Goal: Transaction & Acquisition: Subscribe to service/newsletter

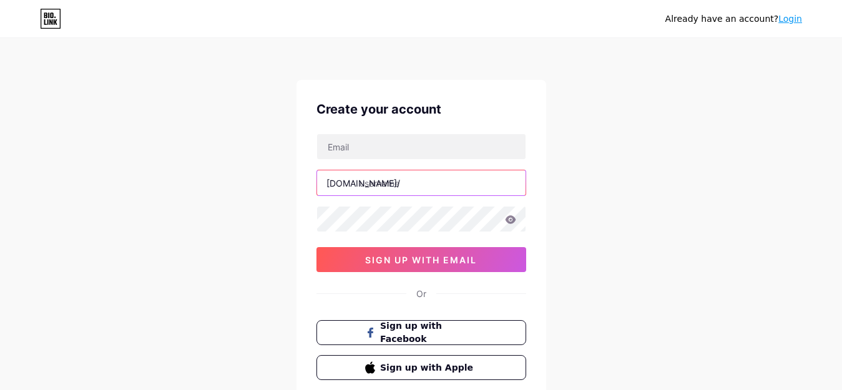
click at [419, 184] on input "text" at bounding box center [421, 182] width 208 height 25
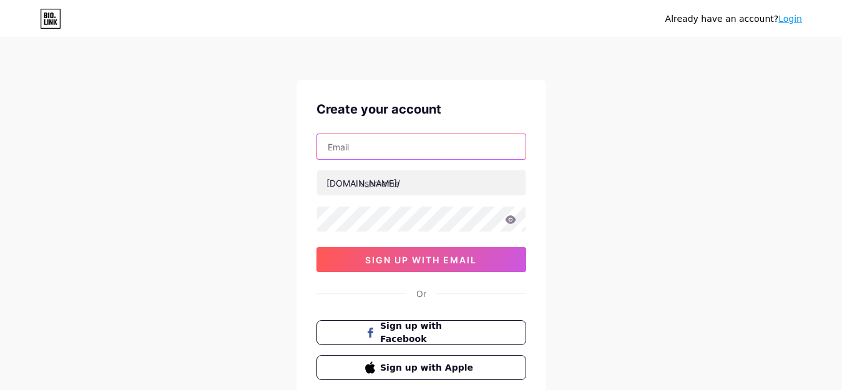
click at [394, 150] on input "text" at bounding box center [421, 146] width 208 height 25
type input "[EMAIL_ADDRESS][DOMAIN_NAME]"
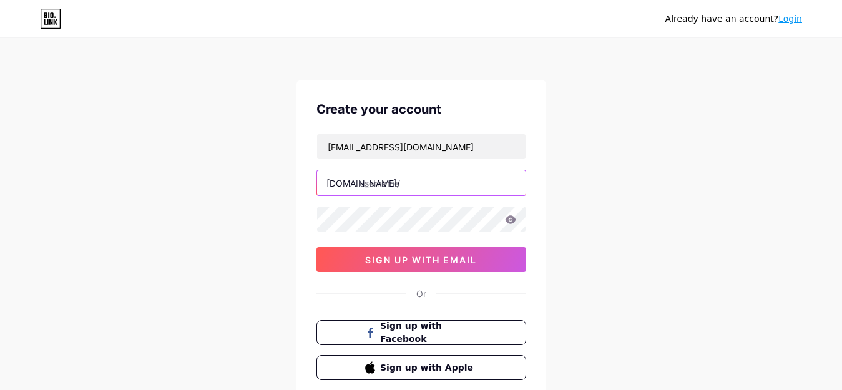
click at [385, 189] on input "text" at bounding box center [421, 182] width 208 height 25
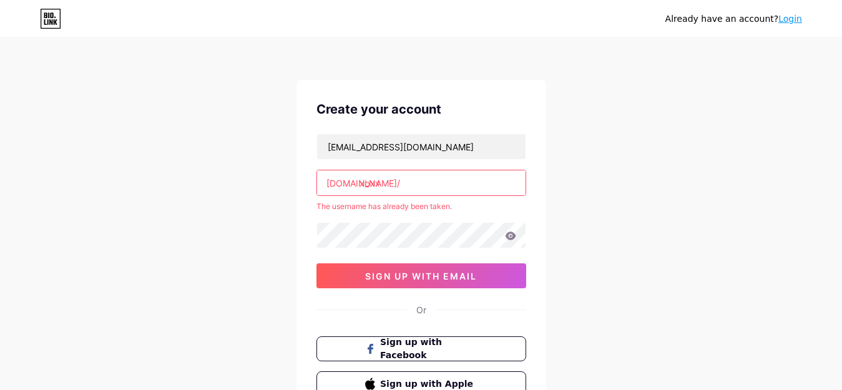
click at [509, 235] on icon at bounding box center [510, 236] width 11 height 9
click at [511, 233] on icon at bounding box center [510, 236] width 11 height 8
drag, startPoint x: 361, startPoint y: 184, endPoint x: 431, endPoint y: 183, distance: 70.5
click at [431, 183] on input "xbxx" at bounding box center [421, 182] width 208 height 25
click at [360, 181] on input "xxnx" at bounding box center [421, 182] width 208 height 25
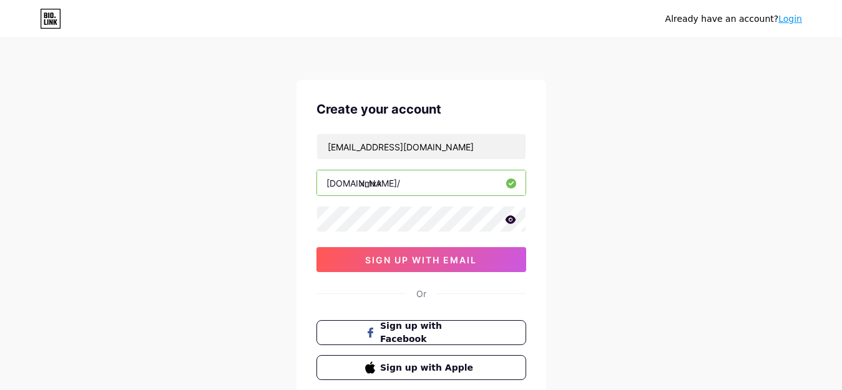
click at [655, 189] on div "Already have an account? Login Create your account [EMAIL_ADDRESS][DOMAIN_NAME]…" at bounding box center [421, 239] width 842 height 478
click at [610, 218] on div "Already have an account? Login Create your account [EMAIL_ADDRESS][DOMAIN_NAME]…" at bounding box center [421, 239] width 842 height 478
drag, startPoint x: 360, startPoint y: 185, endPoint x: 428, endPoint y: 185, distance: 68.0
click at [428, 185] on input "xmxx" at bounding box center [421, 182] width 208 height 25
type input "xfree"
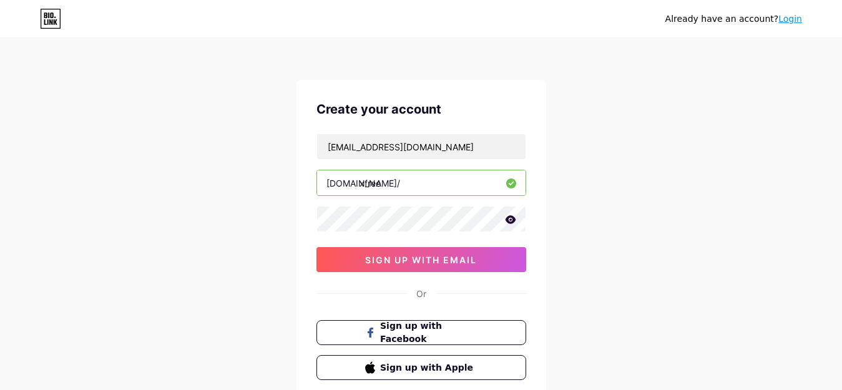
click at [609, 150] on div "Already have an account? Login Create your account [EMAIL_ADDRESS][DOMAIN_NAME]…" at bounding box center [421, 239] width 842 height 478
click at [595, 200] on div "Already have an account? Login Create your account [EMAIL_ADDRESS][DOMAIN_NAME]…" at bounding box center [421, 239] width 842 height 478
click at [512, 220] on icon at bounding box center [510, 219] width 11 height 8
click at [512, 220] on icon at bounding box center [509, 220] width 11 height 9
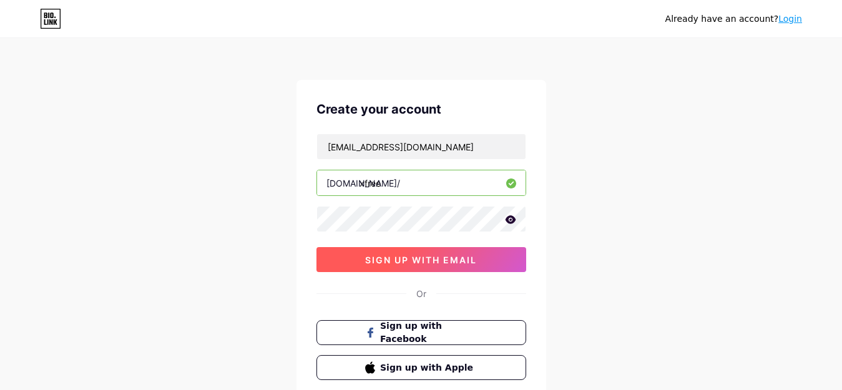
click at [422, 257] on span "sign up with email" at bounding box center [421, 260] width 112 height 11
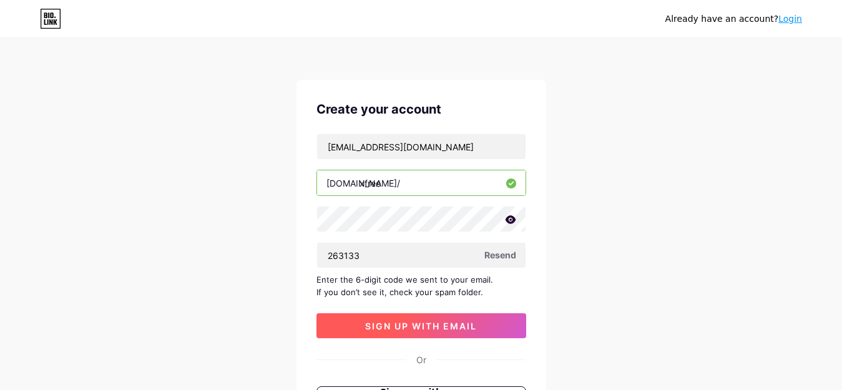
type input "263133"
click at [426, 322] on span "sign up with email" at bounding box center [421, 326] width 112 height 11
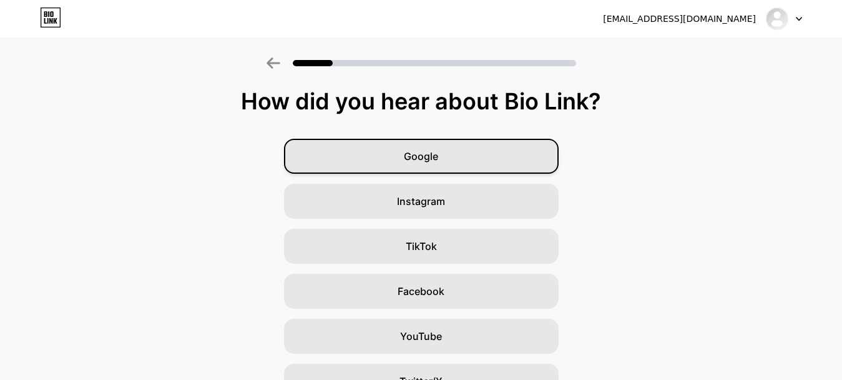
click at [438, 154] on span "Google" at bounding box center [421, 156] width 34 height 15
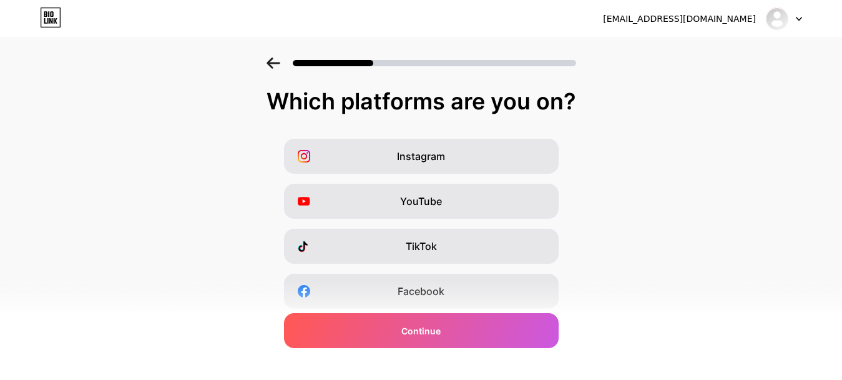
scroll to position [221, 0]
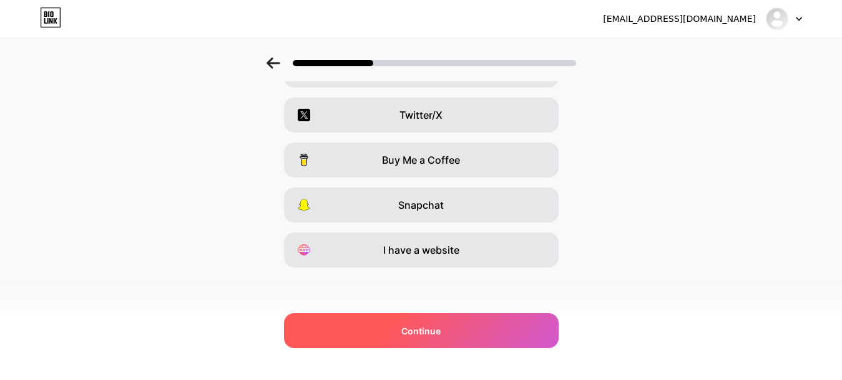
click at [423, 331] on span "Continue" at bounding box center [420, 330] width 39 height 13
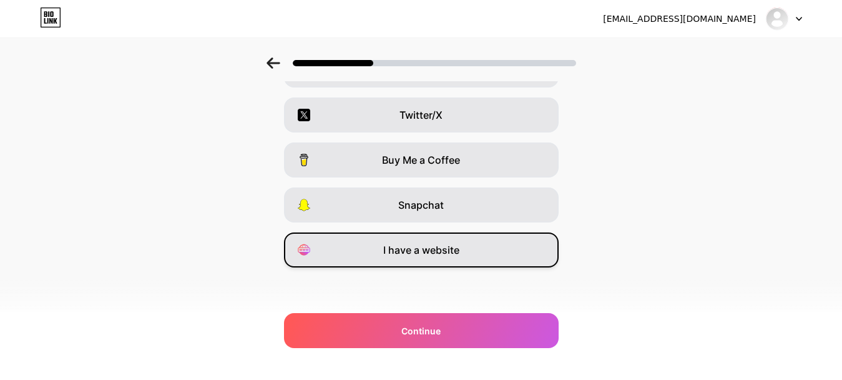
click at [443, 247] on span "I have a website" at bounding box center [421, 249] width 76 height 15
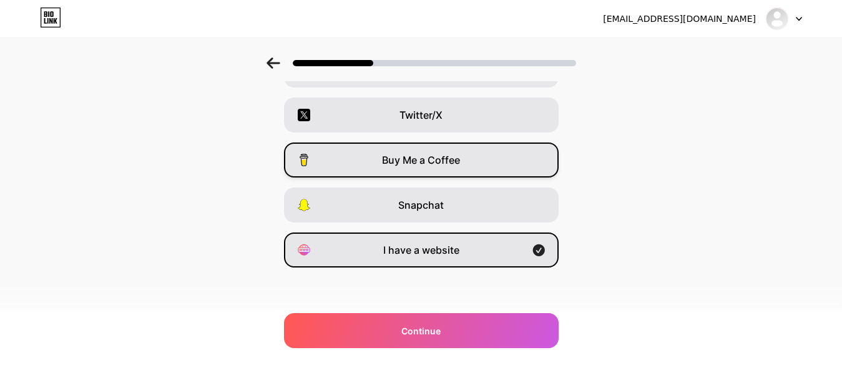
click at [429, 155] on span "Buy Me a Coffee" at bounding box center [421, 159] width 78 height 15
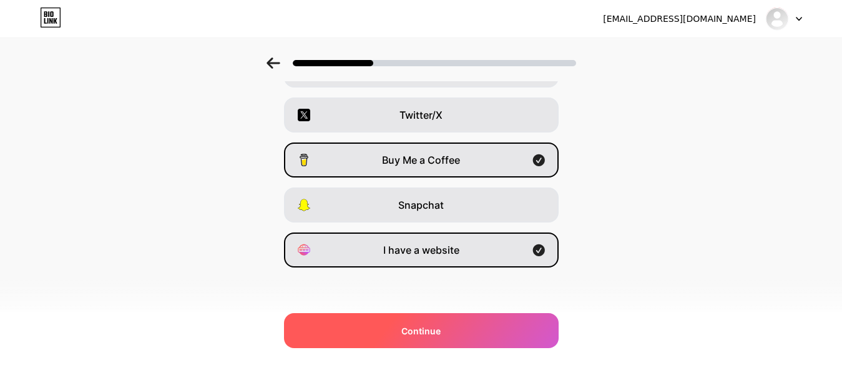
click at [426, 328] on span "Continue" at bounding box center [420, 330] width 39 height 13
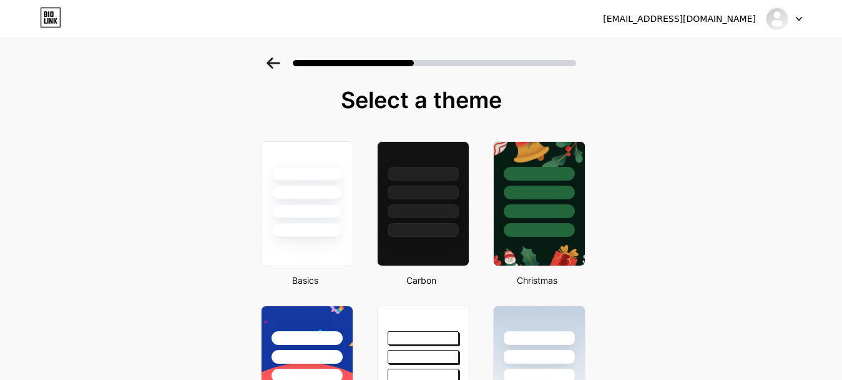
scroll to position [0, 0]
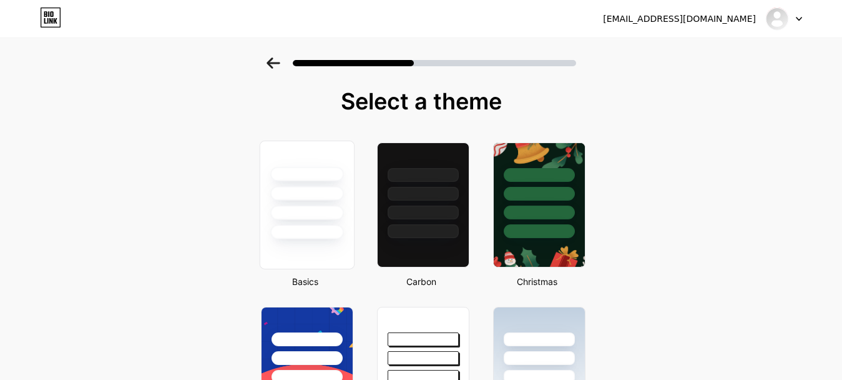
click at [310, 189] on div at bounding box center [306, 193] width 73 height 14
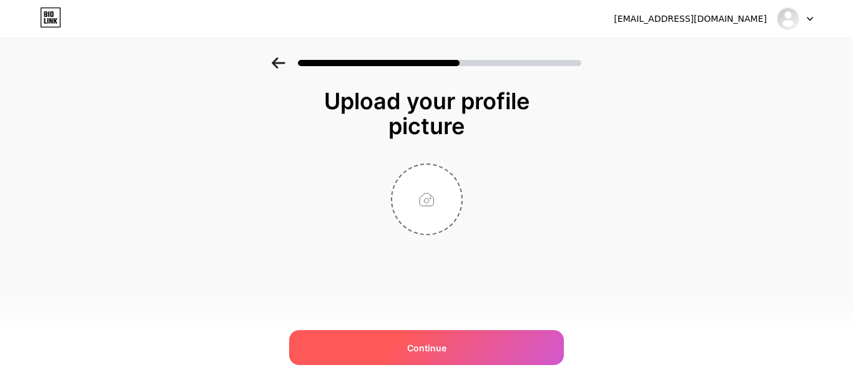
click at [419, 353] on span "Continue" at bounding box center [426, 347] width 39 height 13
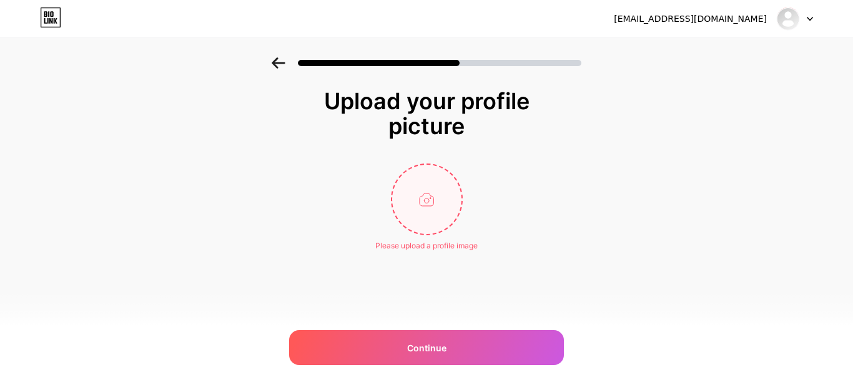
click at [414, 204] on input "file" at bounding box center [426, 199] width 69 height 69
type input "C:\fakepath\MPW-6944.jpg"
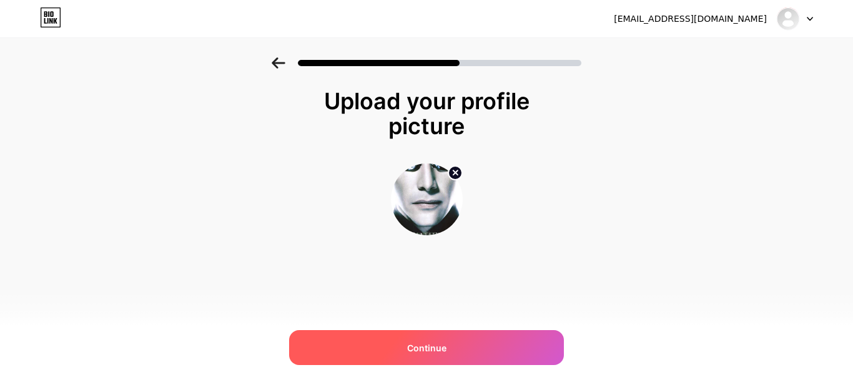
click at [416, 345] on span "Continue" at bounding box center [426, 347] width 39 height 13
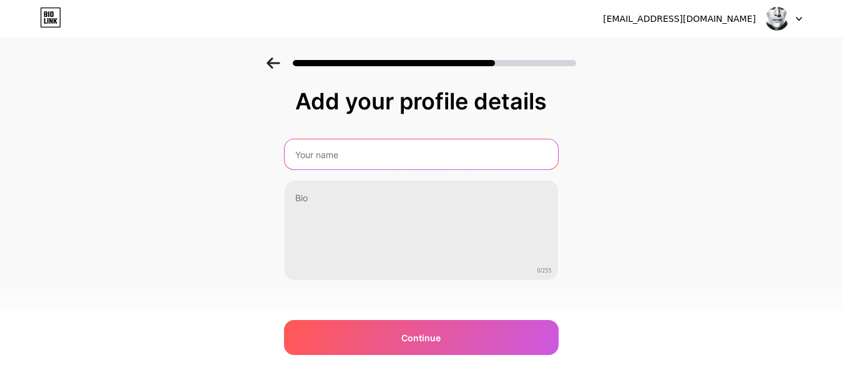
click at [374, 148] on input "text" at bounding box center [421, 154] width 273 height 30
type input "XFree"
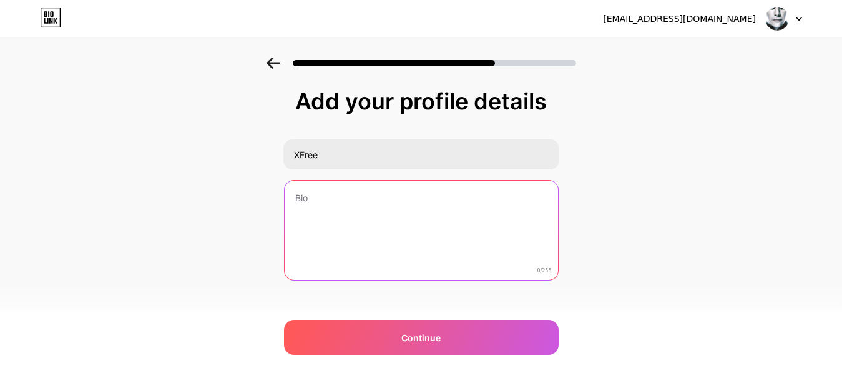
click at [433, 220] on textarea at bounding box center [421, 230] width 273 height 100
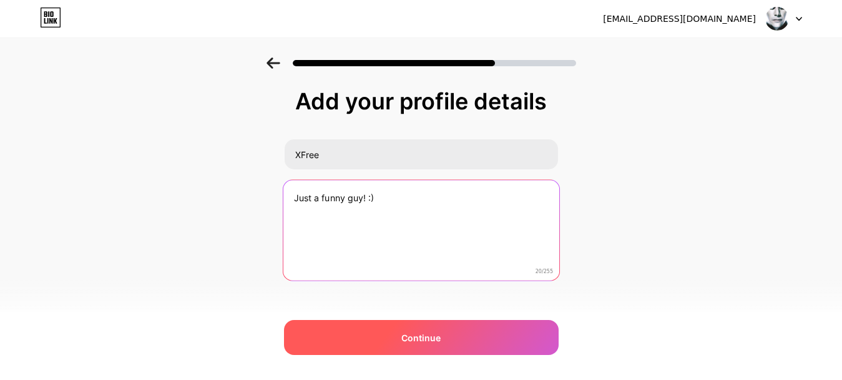
type textarea "Just a funny guy! :)"
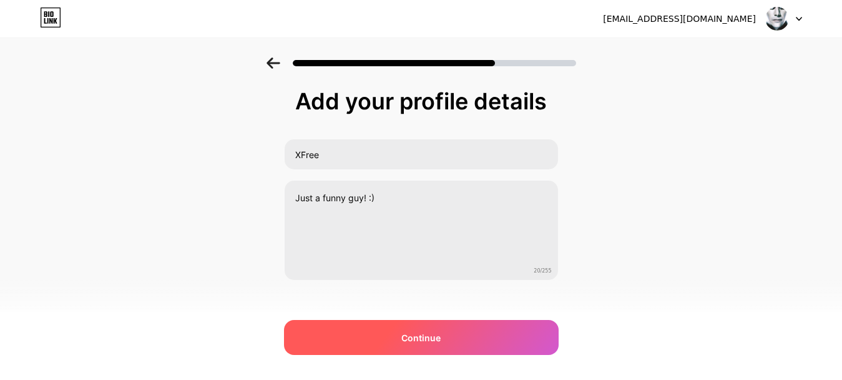
click at [413, 343] on span "Continue" at bounding box center [420, 337] width 39 height 13
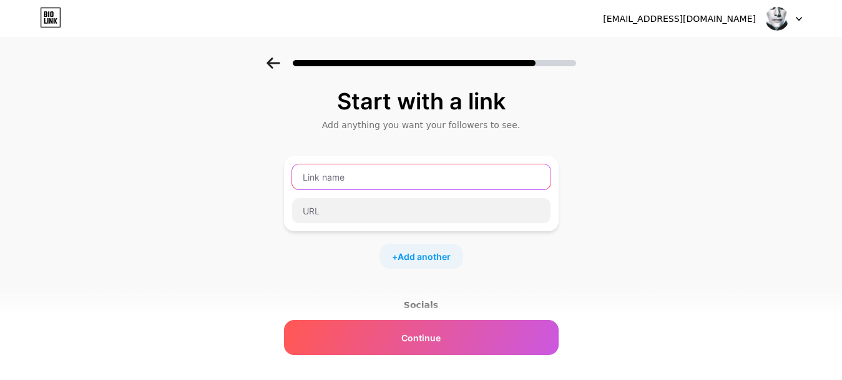
click at [340, 176] on input "text" at bounding box center [421, 176] width 258 height 25
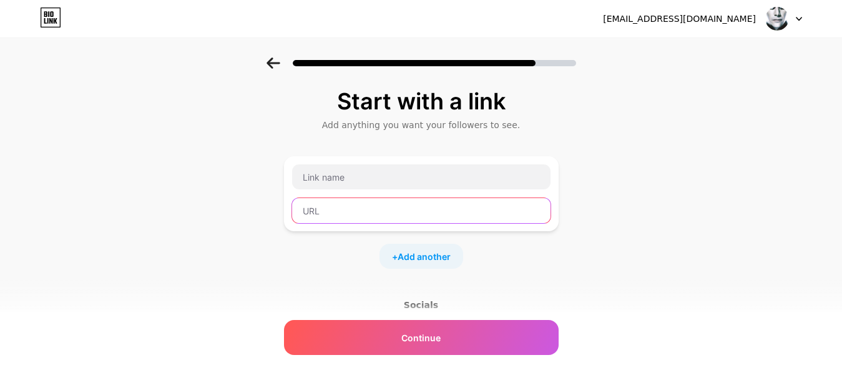
click at [333, 207] on input "text" at bounding box center [421, 210] width 258 height 25
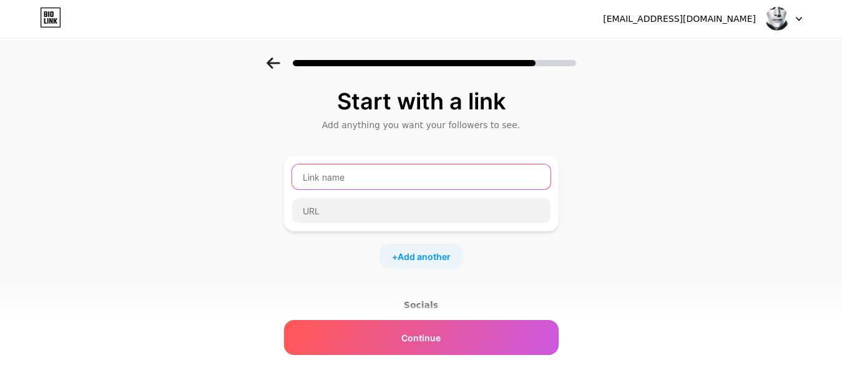
click at [388, 177] on input "text" at bounding box center [421, 176] width 258 height 25
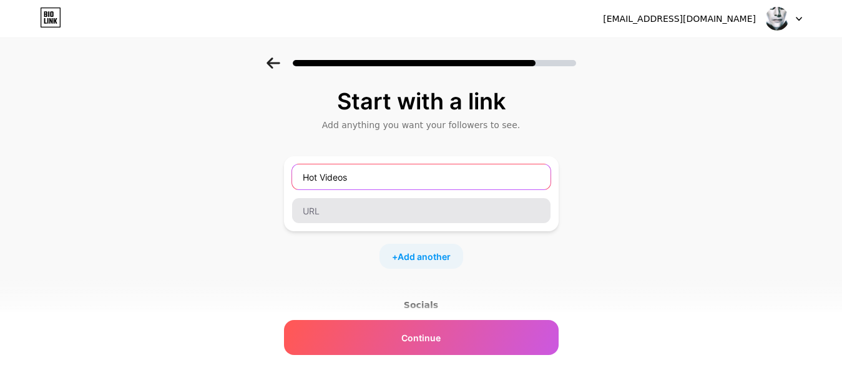
type input "Hot Videos"
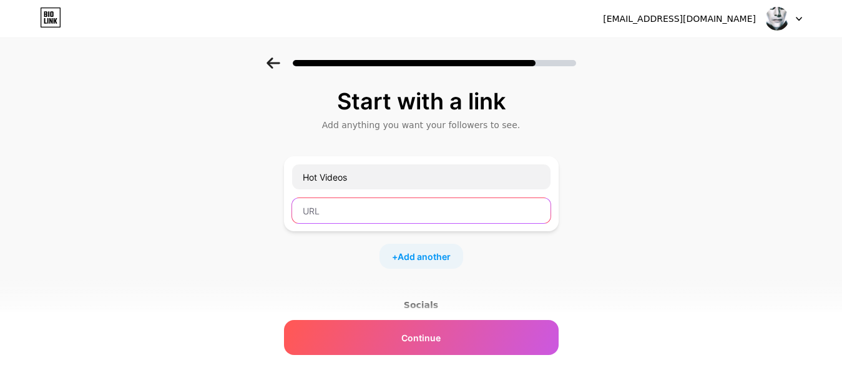
click at [348, 212] on input "text" at bounding box center [421, 210] width 258 height 25
drag, startPoint x: 408, startPoint y: 212, endPoint x: 268, endPoint y: 212, distance: 139.8
click at [268, 212] on div "Start with a link Add anything you want your followers to see. Hot Videos [URL]…" at bounding box center [421, 276] width 842 height 439
click at [416, 211] on input "[URL][DOMAIN_NAME]" at bounding box center [421, 210] width 258 height 25
click at [338, 208] on input "[URL][DOMAIN_NAME]" at bounding box center [421, 210] width 258 height 25
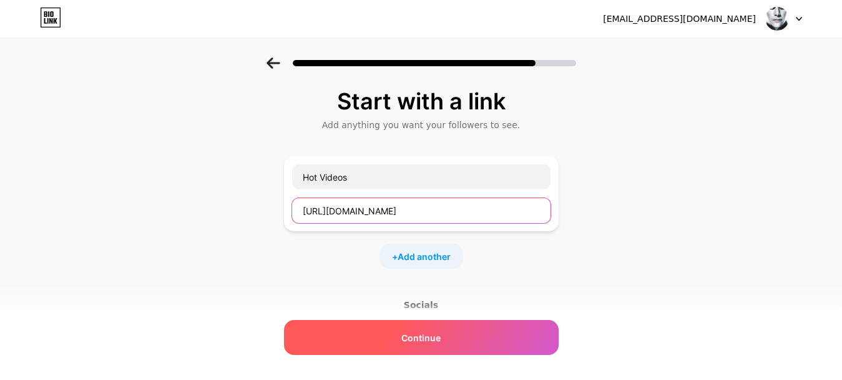
type input "[URL][DOMAIN_NAME]"
click at [422, 336] on span "Continue" at bounding box center [420, 337] width 39 height 13
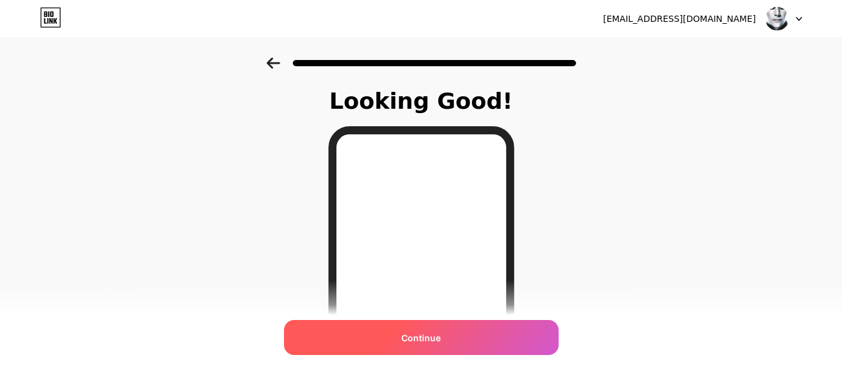
click at [419, 339] on span "Continue" at bounding box center [420, 337] width 39 height 13
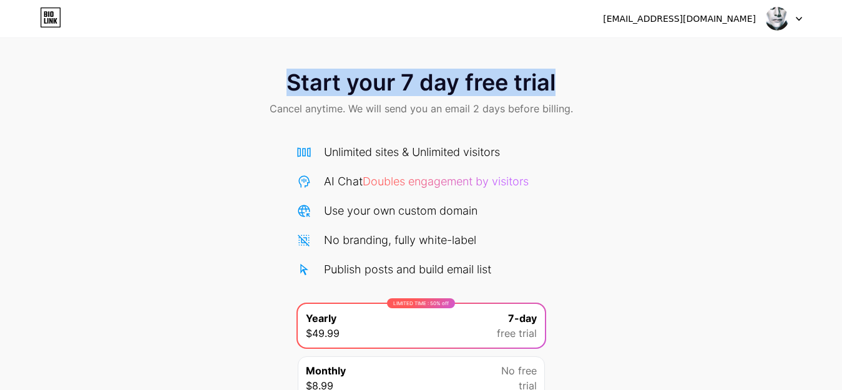
drag, startPoint x: 293, startPoint y: 79, endPoint x: 566, endPoint y: 79, distance: 272.8
click at [566, 79] on div "Start your 7 day free trial Cancel anytime. We will send you an email 2 days be…" at bounding box center [421, 94] width 842 height 74
click at [506, 83] on span "Start your 7 day free trial" at bounding box center [421, 82] width 269 height 25
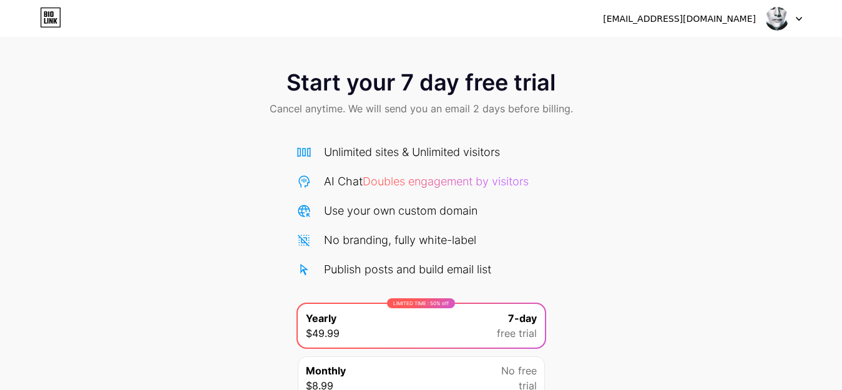
scroll to position [112, 0]
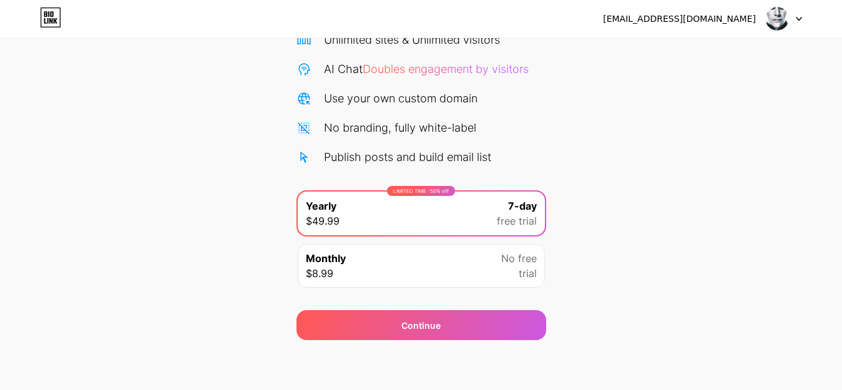
click at [372, 260] on div "Monthly $8.99 No free trial" at bounding box center [421, 266] width 247 height 44
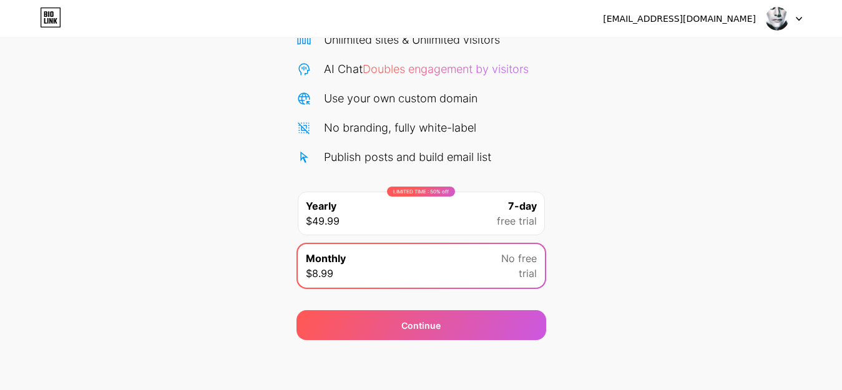
click at [335, 207] on span "Yearly" at bounding box center [321, 205] width 31 height 15
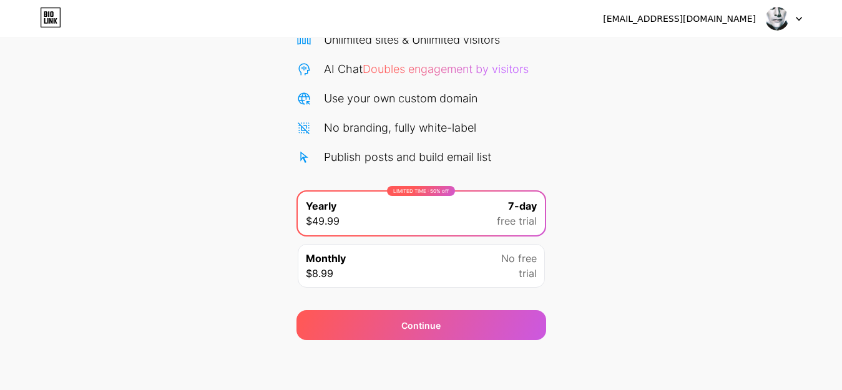
scroll to position [0, 0]
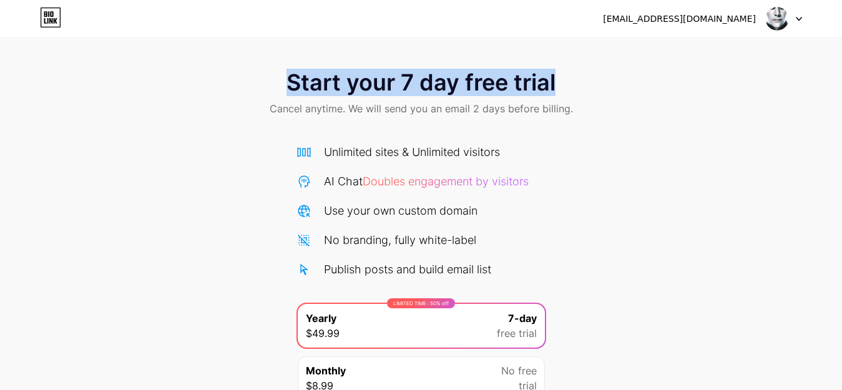
drag, startPoint x: 289, startPoint y: 78, endPoint x: 566, endPoint y: 81, distance: 276.5
click at [566, 81] on div "Start your 7 day free trial Cancel anytime. We will send you an email 2 days be…" at bounding box center [421, 94] width 842 height 74
click at [491, 79] on span "Start your 7 day free trial" at bounding box center [421, 82] width 269 height 25
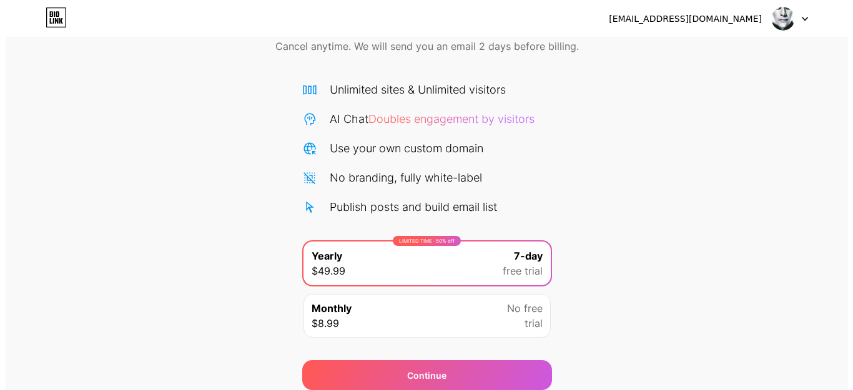
scroll to position [112, 0]
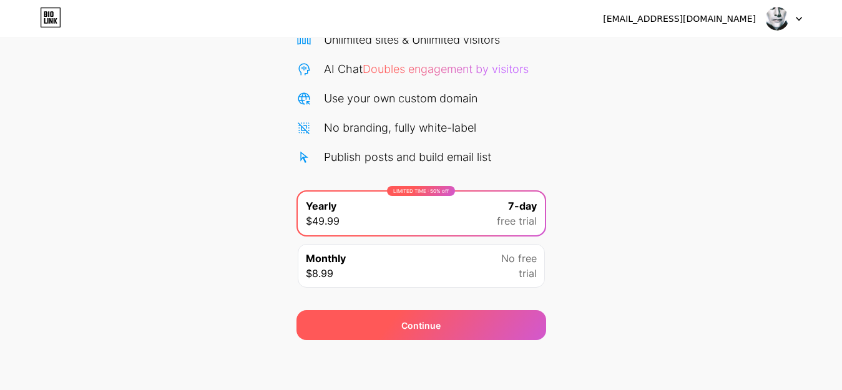
click at [408, 322] on div "Continue" at bounding box center [420, 325] width 39 height 13
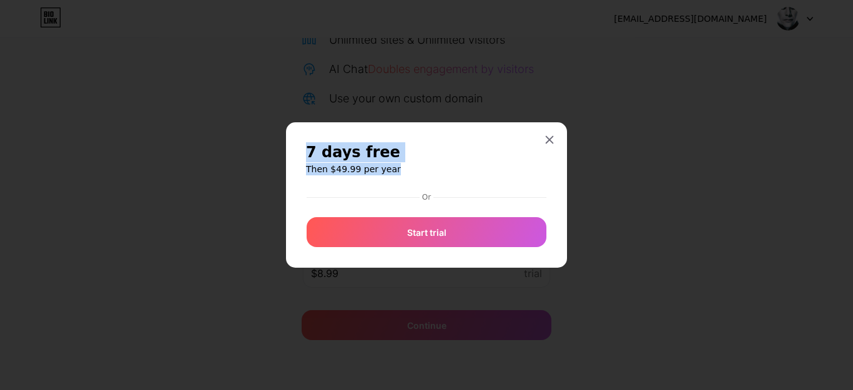
drag, startPoint x: 308, startPoint y: 152, endPoint x: 398, endPoint y: 172, distance: 92.1
click at [398, 172] on div "7 days free Then $49.99 per year" at bounding box center [426, 158] width 241 height 33
click at [366, 162] on span "7 days free" at bounding box center [353, 152] width 94 height 20
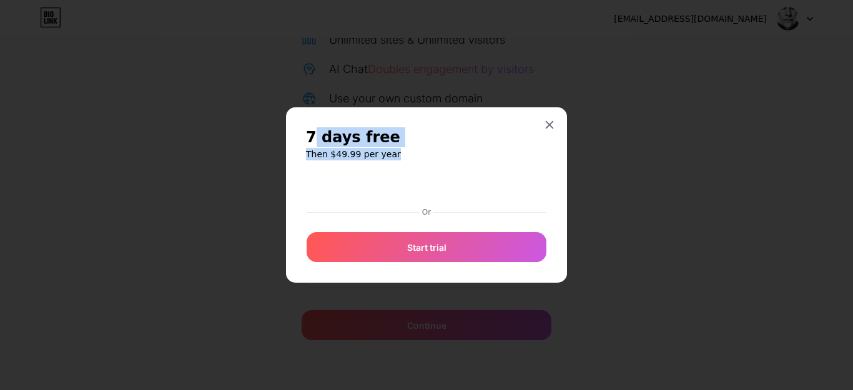
click at [358, 149] on h6 "Then $49.99 per year" at bounding box center [426, 154] width 241 height 12
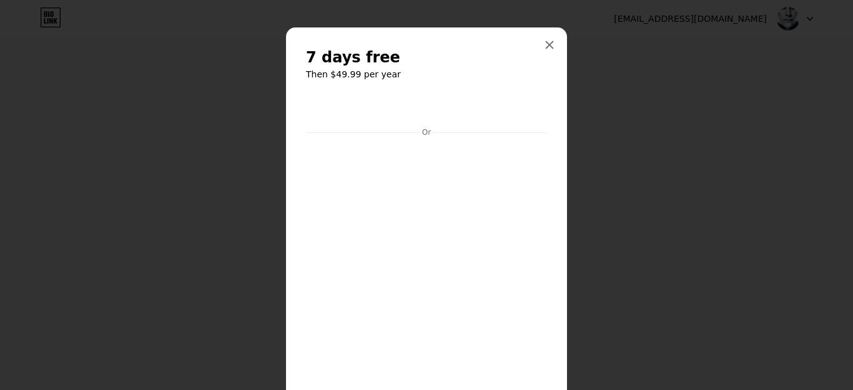
scroll to position [125, 0]
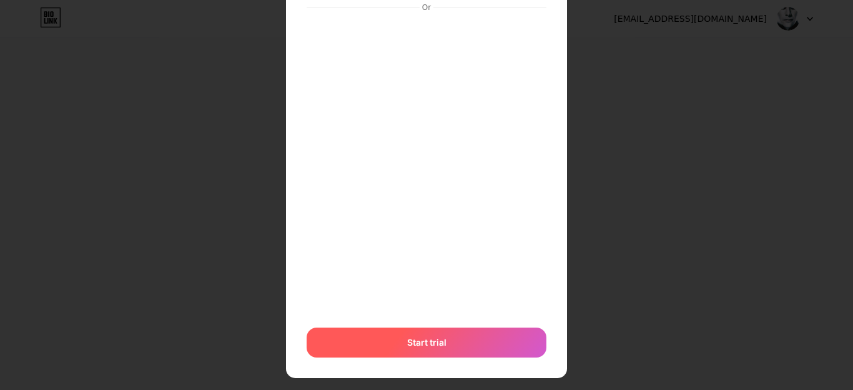
click at [413, 338] on span "Start trial" at bounding box center [426, 342] width 39 height 13
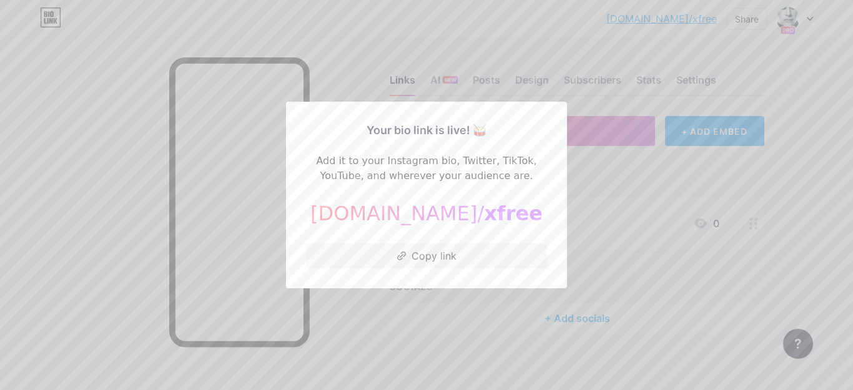
click at [793, 149] on div at bounding box center [426, 195] width 853 height 390
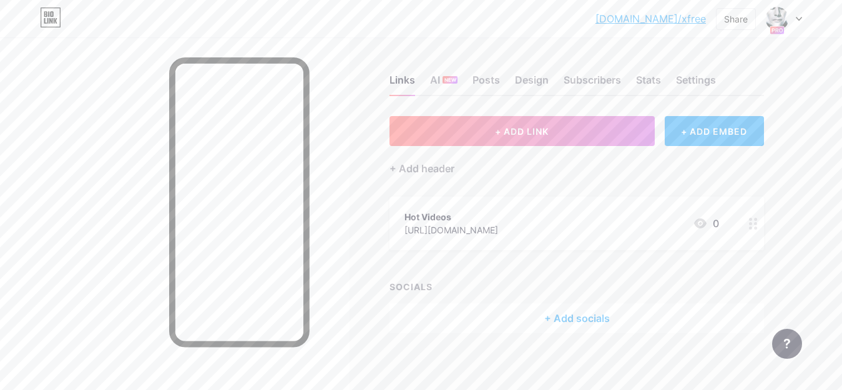
click at [637, 17] on div "[DOMAIN_NAME]/xfree [DOMAIN_NAME]/xfree Share Switch accounts XFree [DOMAIN_NAM…" at bounding box center [421, 18] width 842 height 22
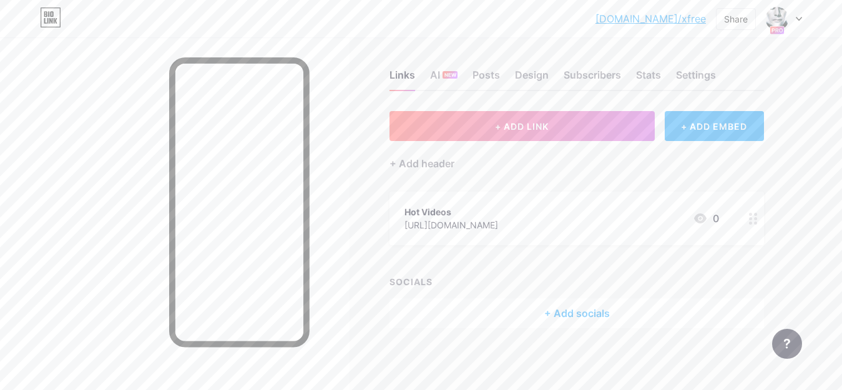
click at [429, 223] on div "[URL][DOMAIN_NAME]" at bounding box center [451, 224] width 94 height 13
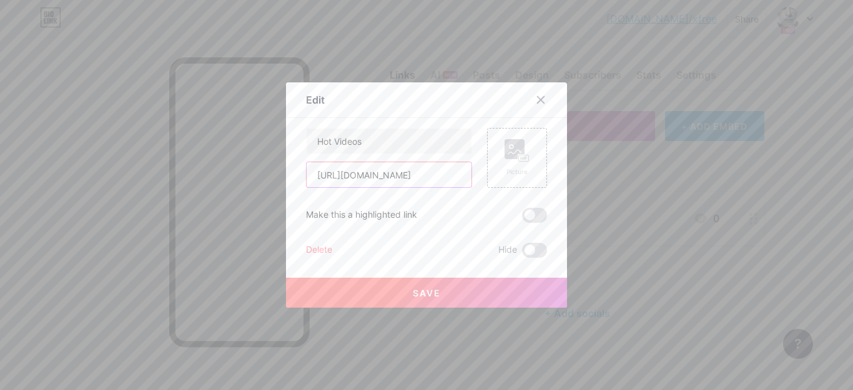
drag, startPoint x: 414, startPoint y: 175, endPoint x: 419, endPoint y: 184, distance: 10.4
click at [353, 176] on input "[URL][DOMAIN_NAME]" at bounding box center [388, 174] width 165 height 25
type input "[URL][DOMAIN_NAME]"
click at [421, 294] on span "Save" at bounding box center [427, 293] width 28 height 11
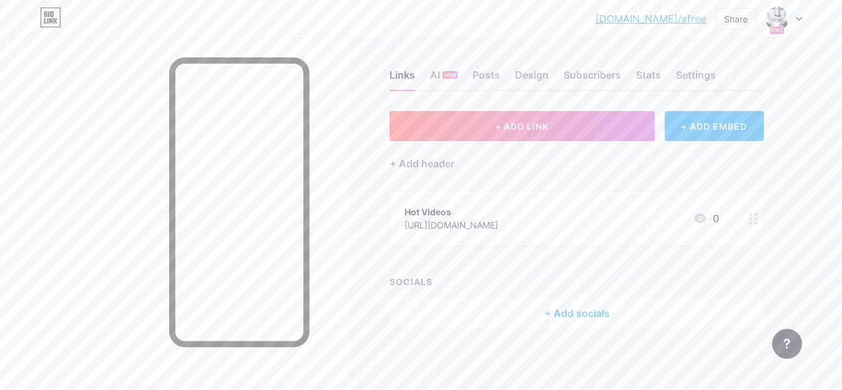
click at [796, 140] on div "Links AI NEW Posts Design Subscribers Stats Settings + ADD LINK + ADD EMBED + A…" at bounding box center [408, 211] width 816 height 358
